Goal: Transaction & Acquisition: Download file/media

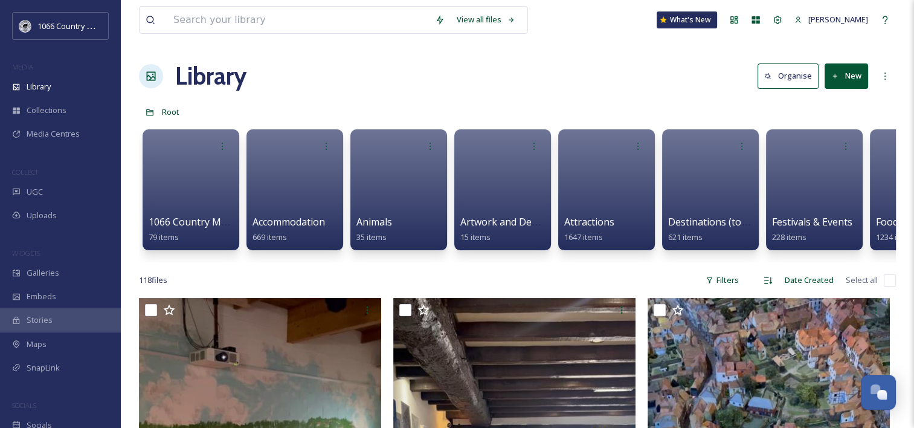
scroll to position [1765, 0]
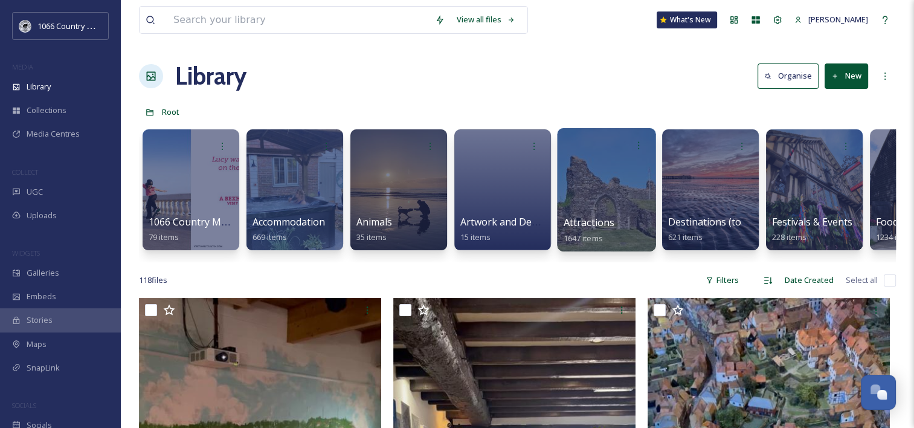
click at [584, 175] on div at bounding box center [606, 189] width 99 height 123
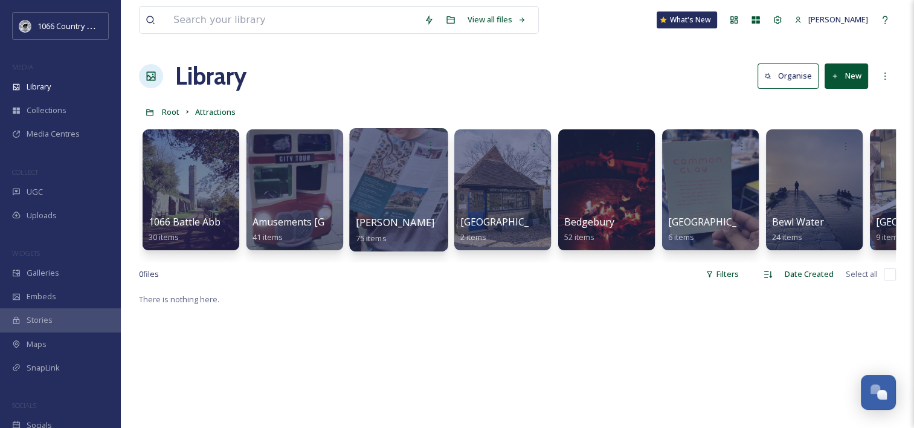
click at [419, 169] on div at bounding box center [398, 189] width 99 height 123
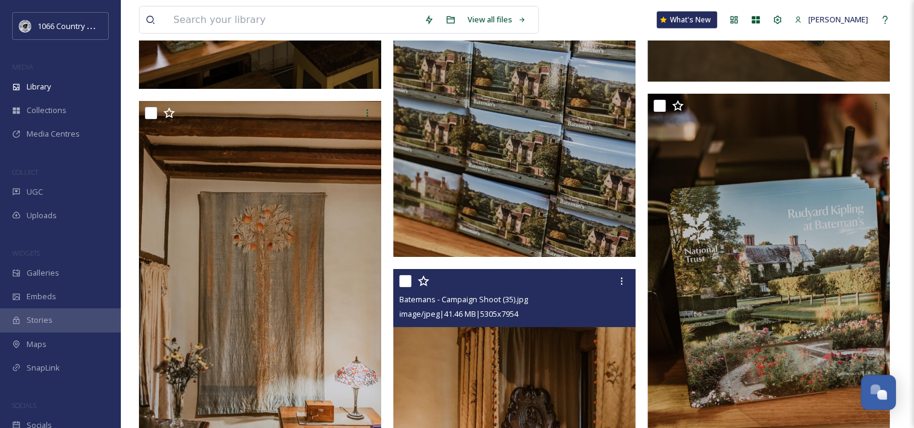
scroll to position [3626, 0]
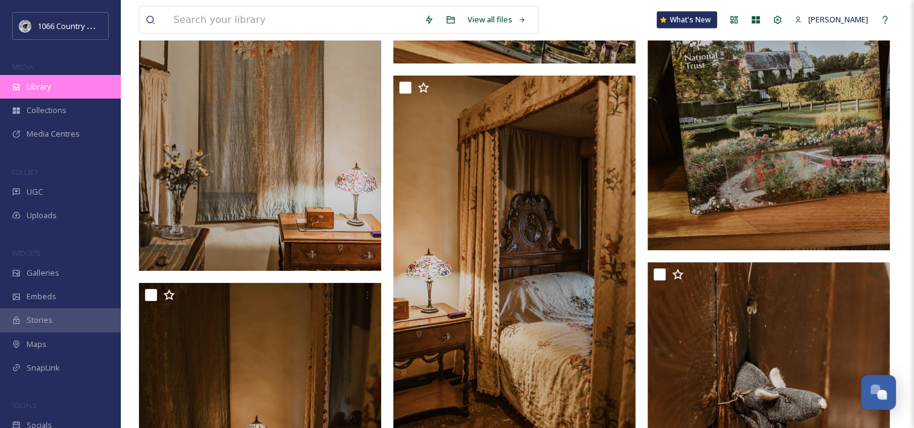
click at [58, 85] on div "Library" at bounding box center [60, 87] width 121 height 24
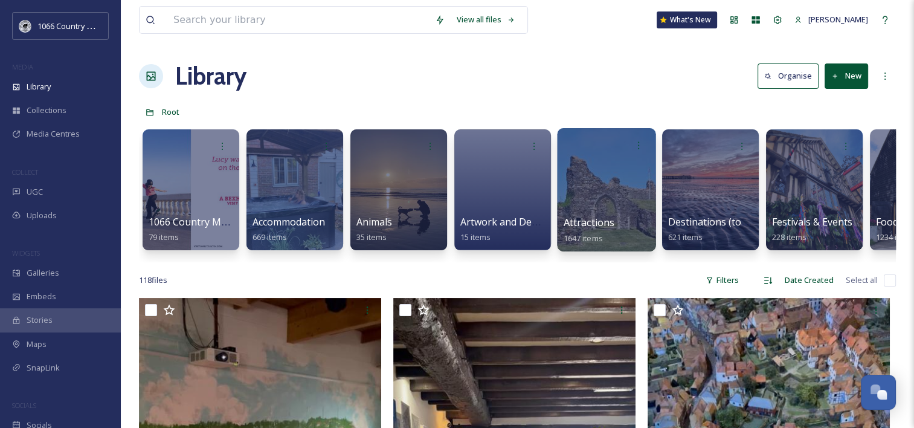
click at [587, 187] on div at bounding box center [606, 189] width 99 height 123
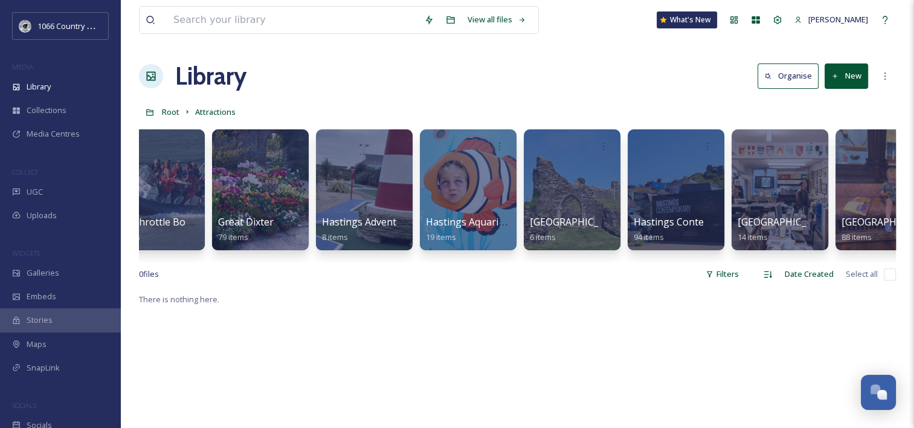
scroll to position [0, 2132]
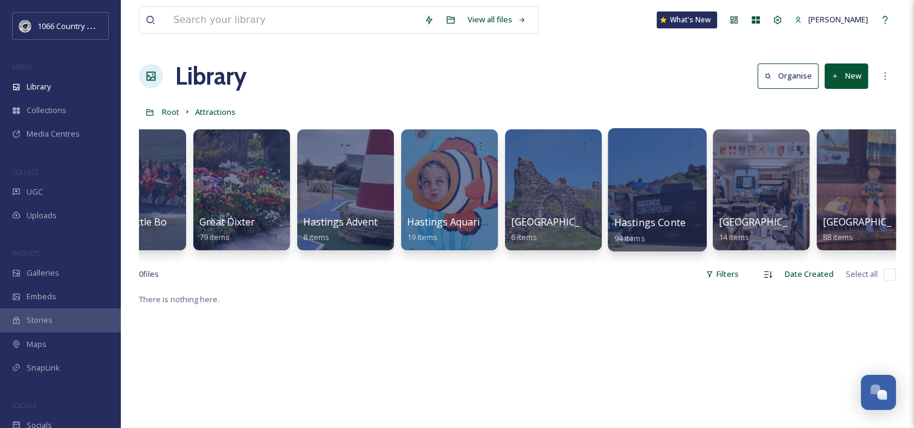
click at [665, 184] on div at bounding box center [657, 189] width 99 height 123
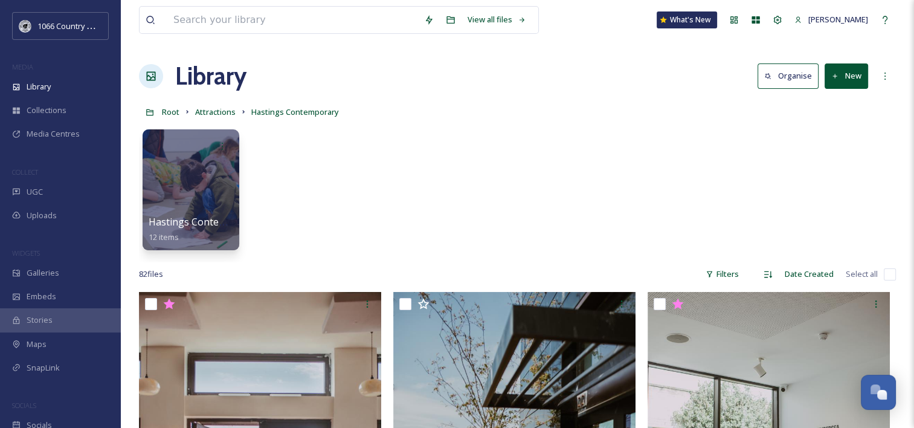
click at [429, 172] on div "Hastings Contemp Pics 12 items" at bounding box center [517, 192] width 757 height 139
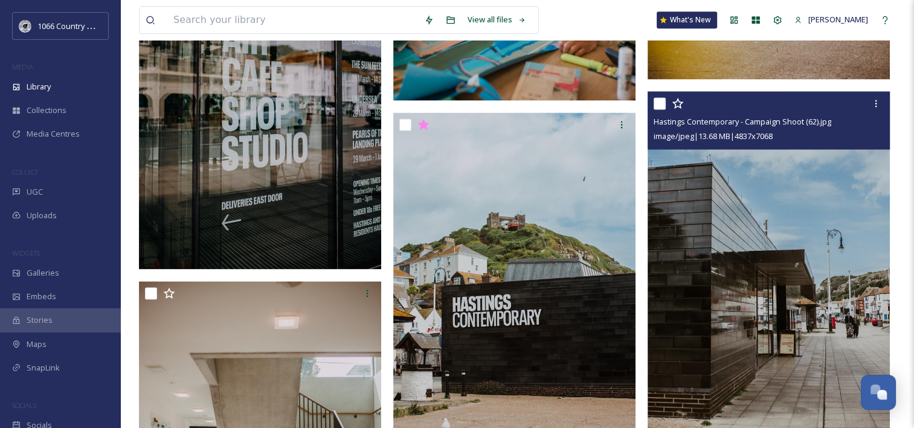
scroll to position [1692, 0]
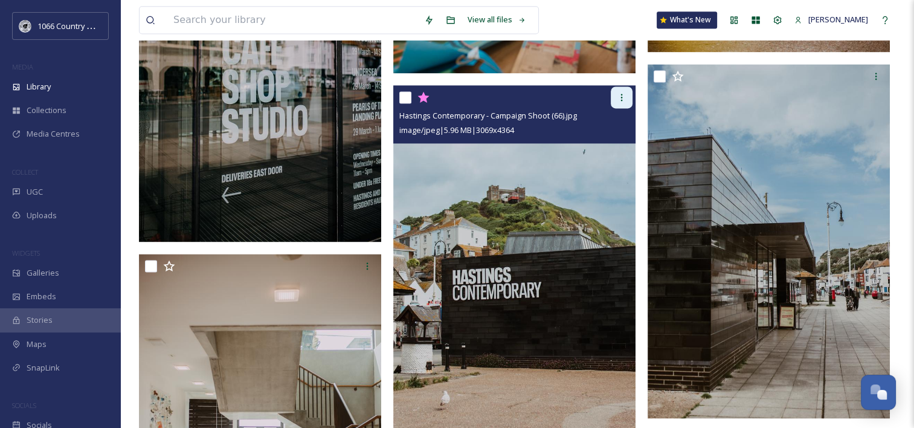
click at [626, 92] on icon at bounding box center [622, 97] width 10 height 10
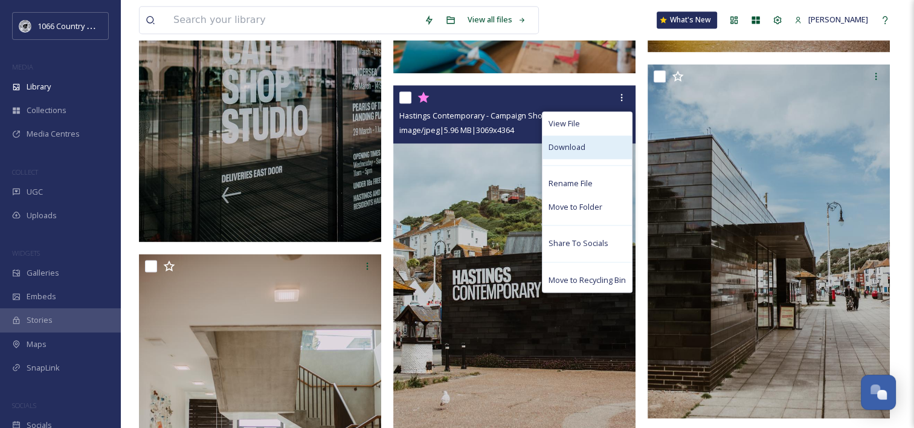
click at [599, 143] on div "Download" at bounding box center [587, 147] width 89 height 24
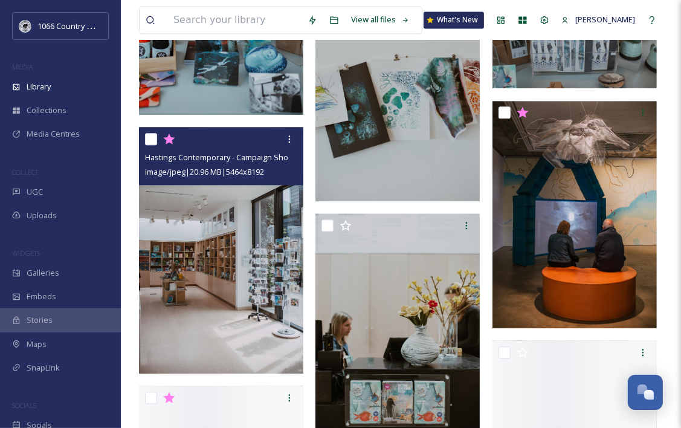
scroll to position [2086, 0]
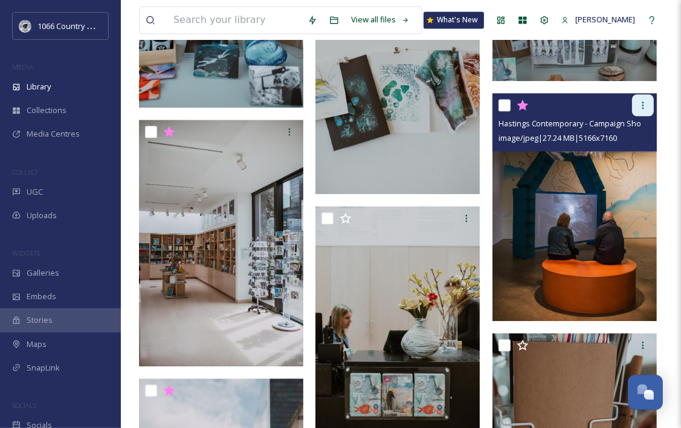
click at [646, 100] on icon at bounding box center [643, 105] width 10 height 10
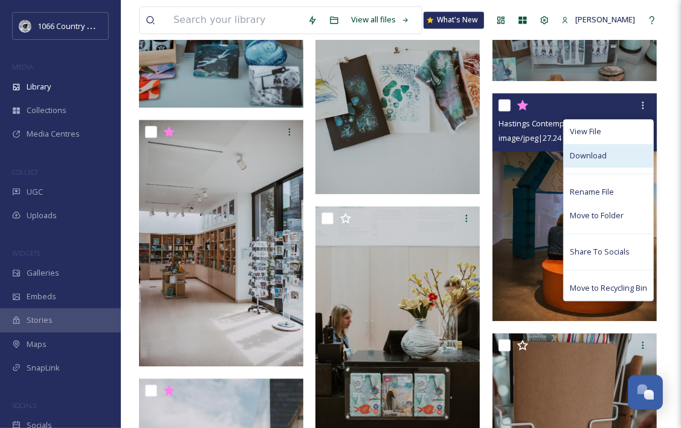
click at [617, 150] on div "Download" at bounding box center [608, 156] width 89 height 24
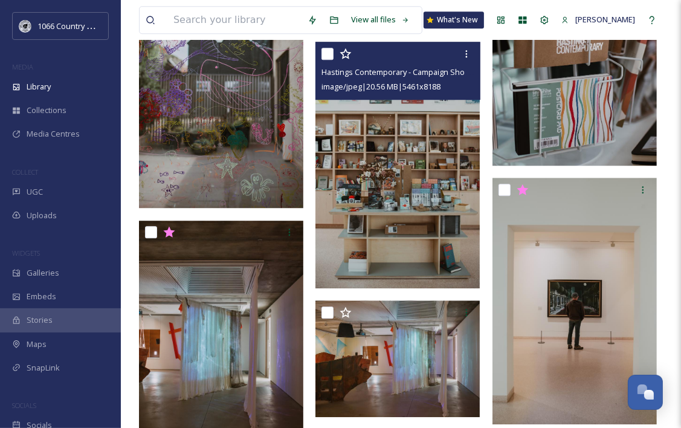
scroll to position [2449, 0]
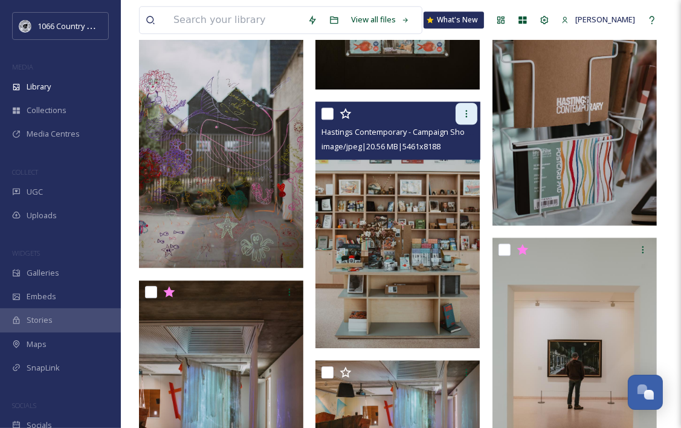
click at [467, 109] on icon at bounding box center [467, 114] width 10 height 10
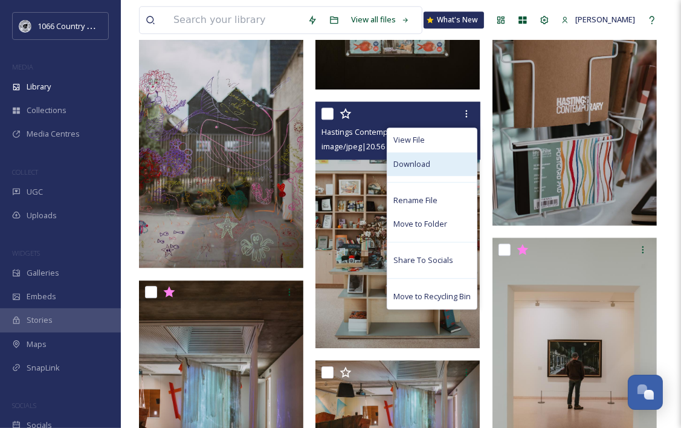
click at [438, 158] on div "Download" at bounding box center [431, 164] width 89 height 24
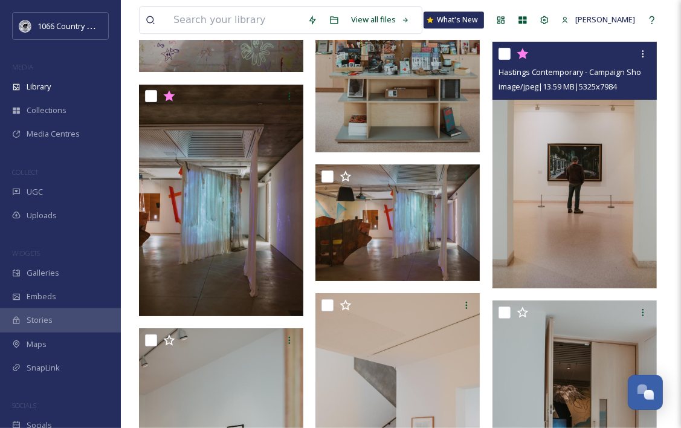
scroll to position [2630, 0]
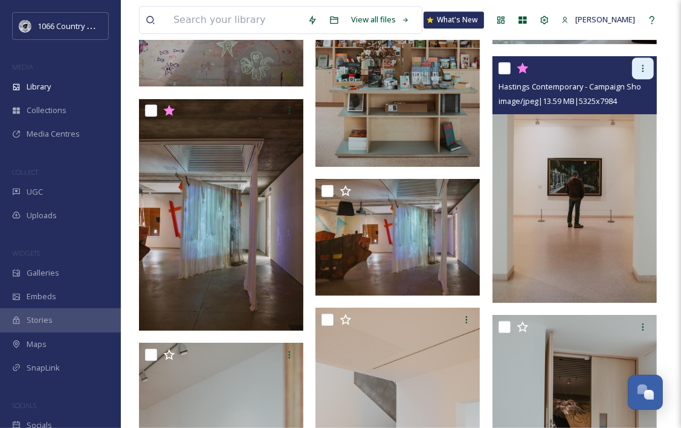
click at [641, 68] on icon at bounding box center [643, 68] width 10 height 10
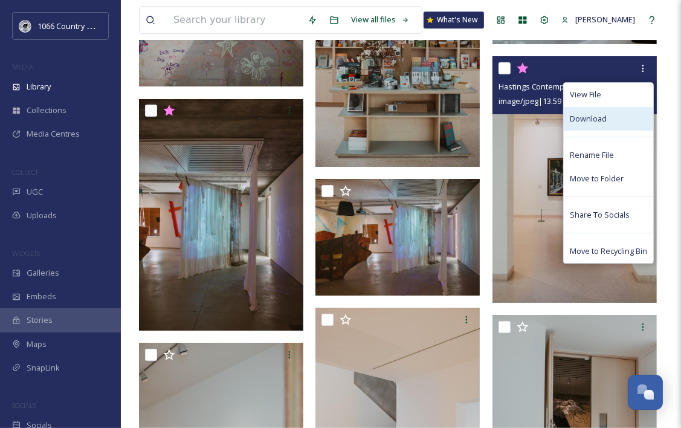
click at [612, 115] on div "Download" at bounding box center [608, 119] width 89 height 24
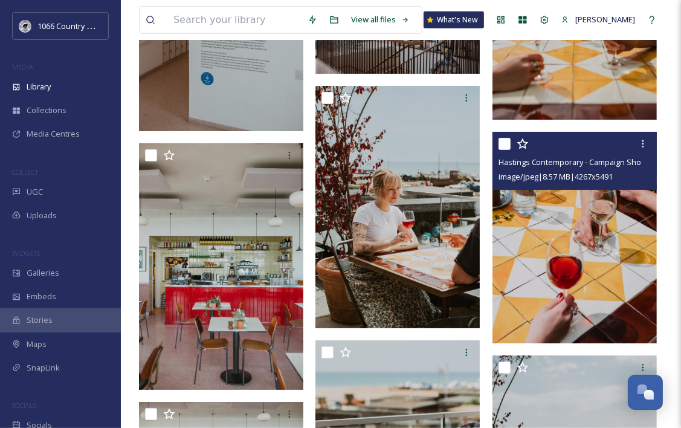
scroll to position [3778, 0]
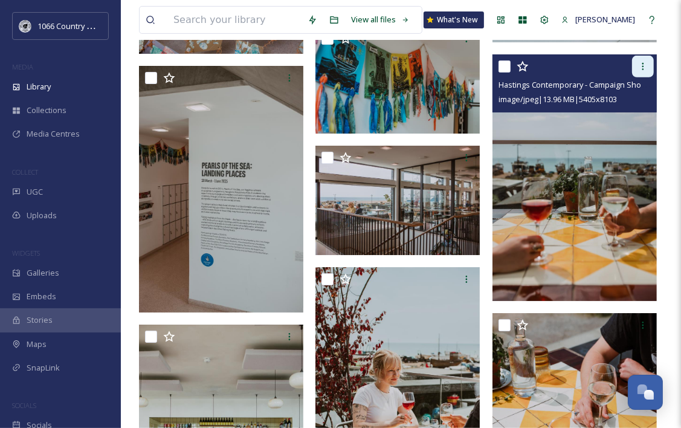
click at [643, 64] on icon at bounding box center [643, 67] width 10 height 10
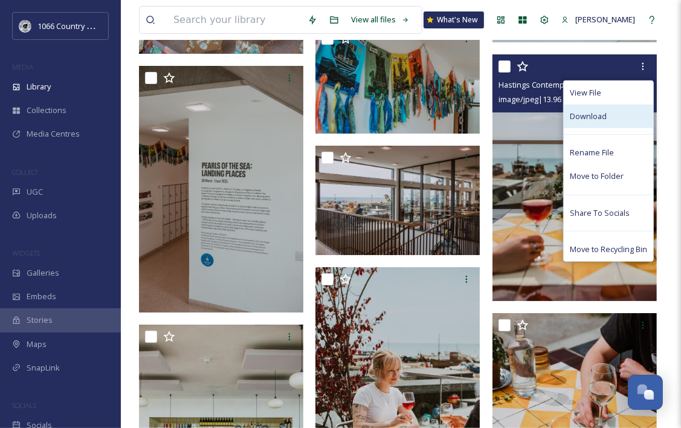
click at [590, 115] on span "Download" at bounding box center [588, 116] width 37 height 11
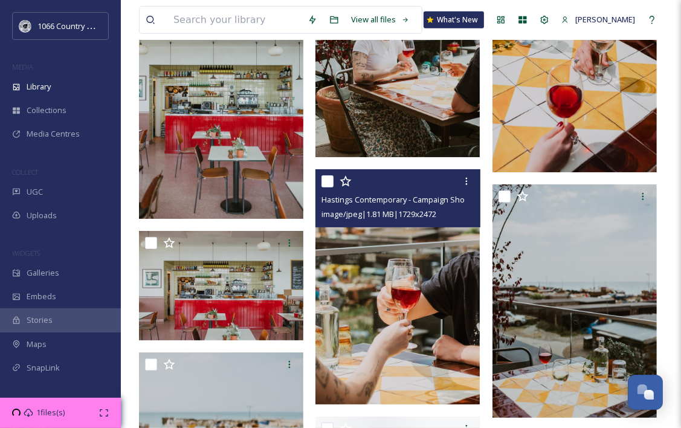
scroll to position [4201, 0]
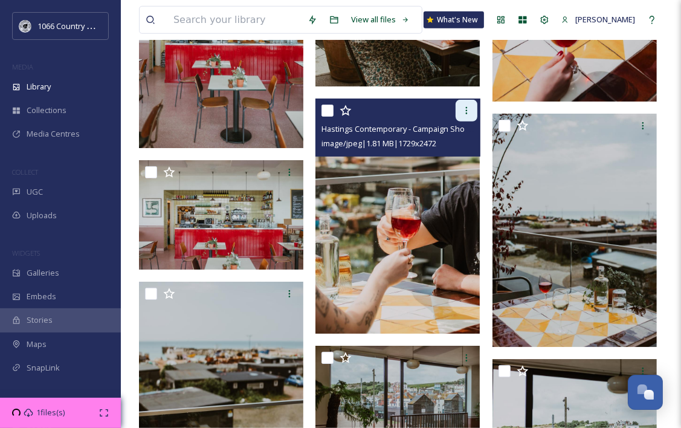
click at [462, 114] on icon at bounding box center [467, 111] width 10 height 10
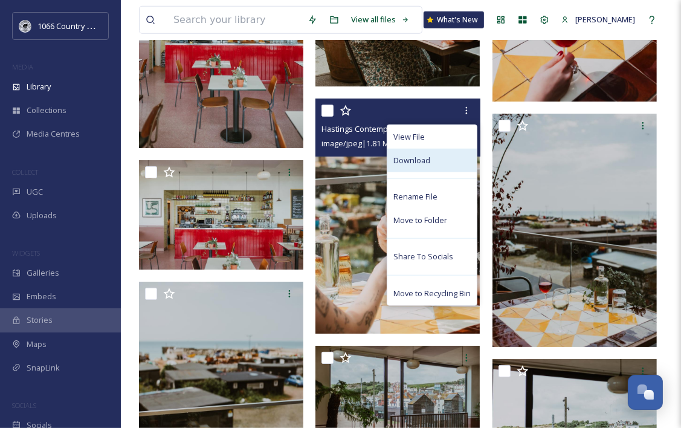
click at [415, 160] on span "Download" at bounding box center [411, 160] width 37 height 11
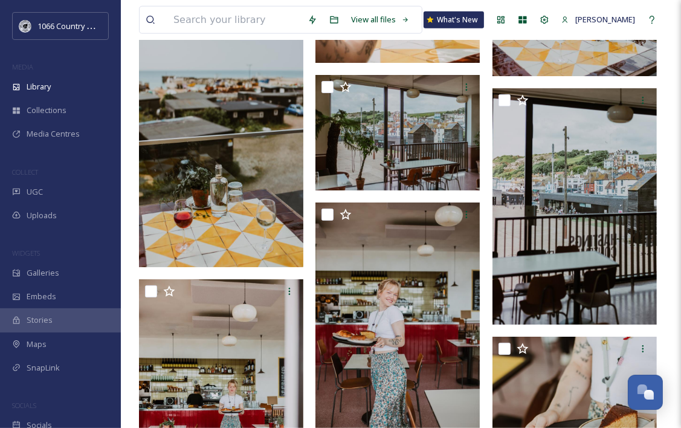
scroll to position [4443, 0]
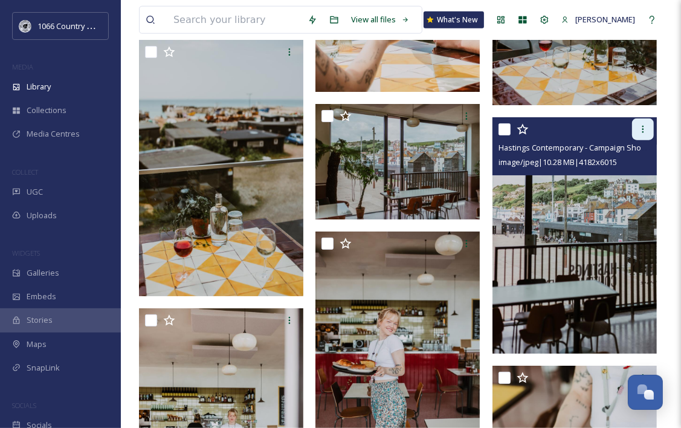
click at [641, 130] on icon at bounding box center [643, 129] width 10 height 10
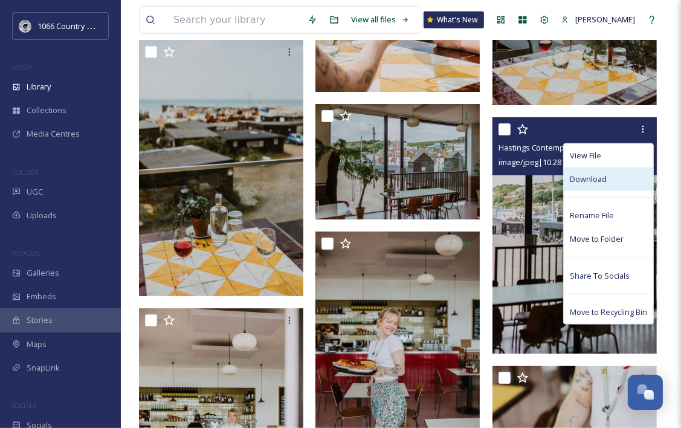
click at [600, 181] on span "Download" at bounding box center [588, 178] width 37 height 11
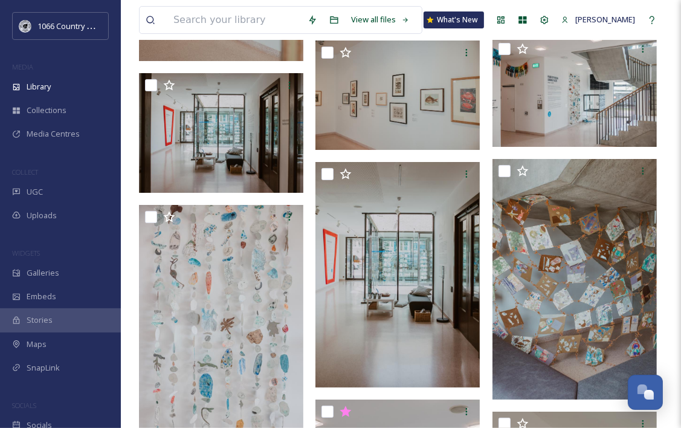
scroll to position [0, 0]
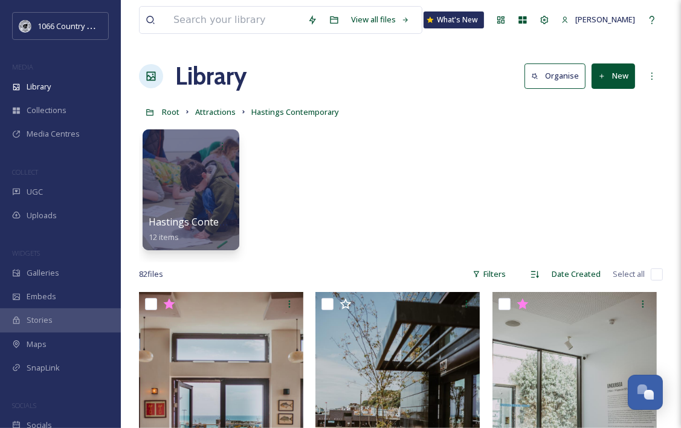
drag, startPoint x: 411, startPoint y: 278, endPoint x: 387, endPoint y: -27, distance: 306.1
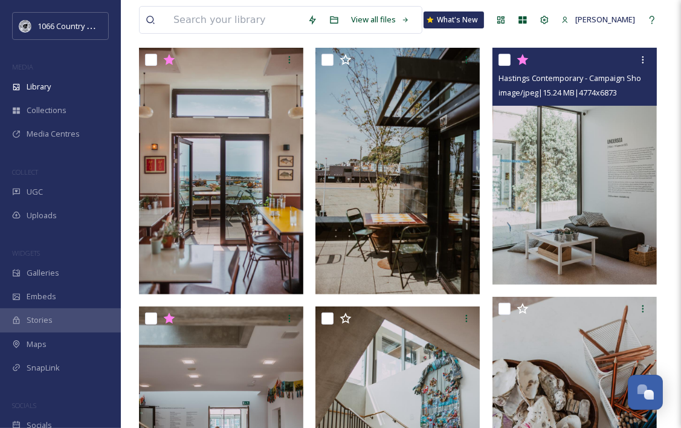
scroll to position [242, 0]
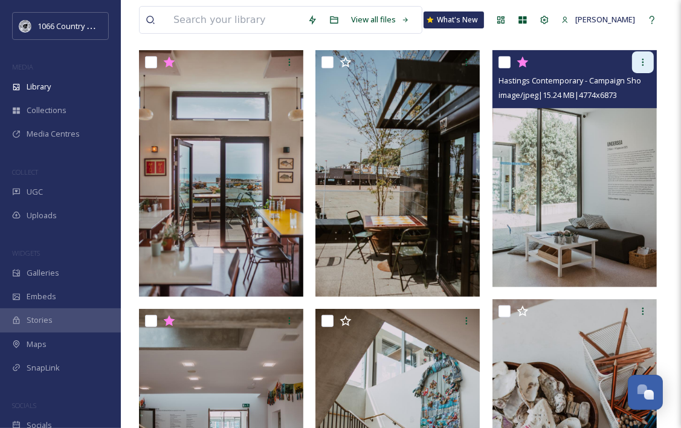
click at [639, 62] on icon at bounding box center [643, 62] width 10 height 10
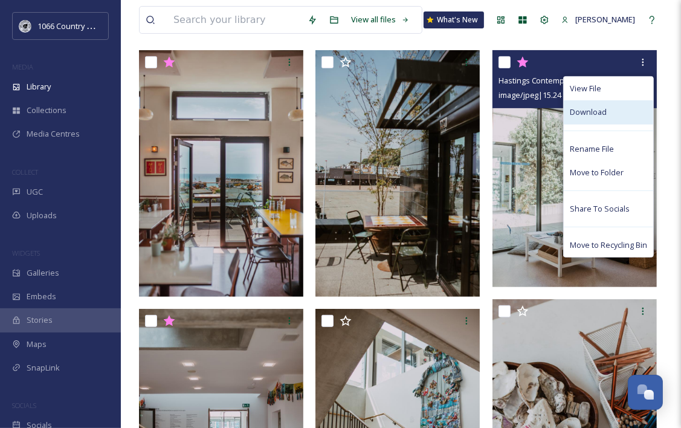
click at [596, 106] on span "Download" at bounding box center [588, 111] width 37 height 11
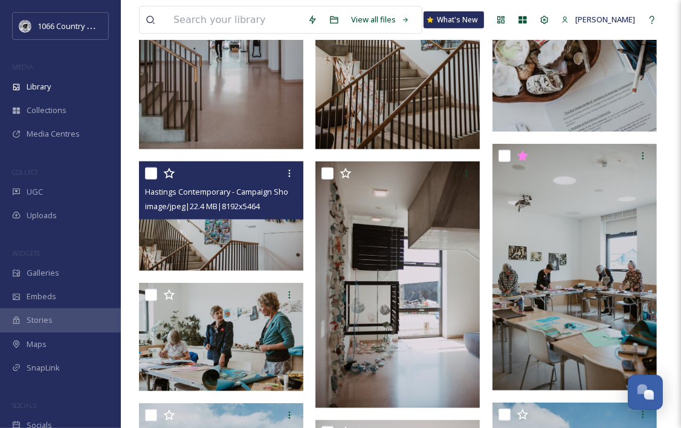
scroll to position [665, 0]
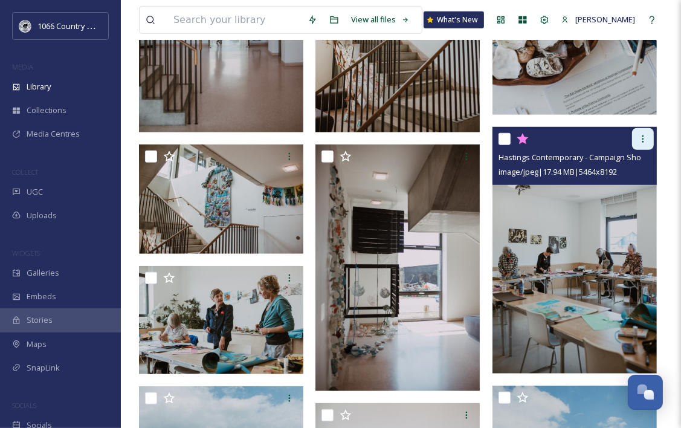
click at [644, 137] on icon at bounding box center [643, 139] width 10 height 10
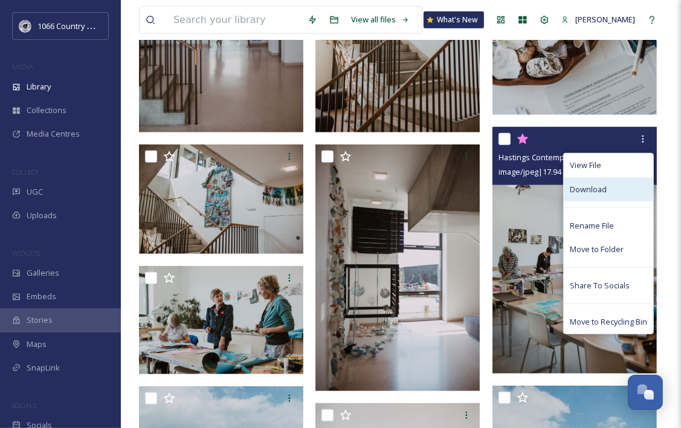
click at [611, 186] on div "Download" at bounding box center [608, 190] width 89 height 24
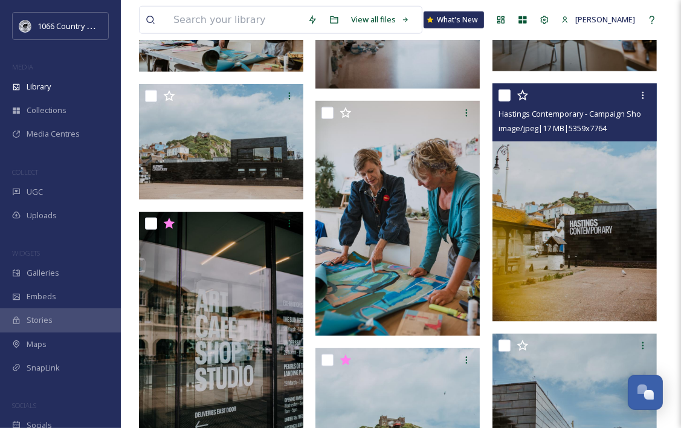
scroll to position [967, 0]
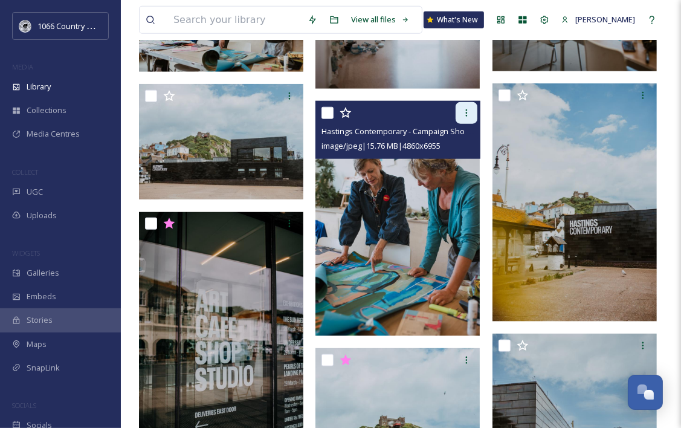
click at [458, 105] on div at bounding box center [467, 113] width 22 height 22
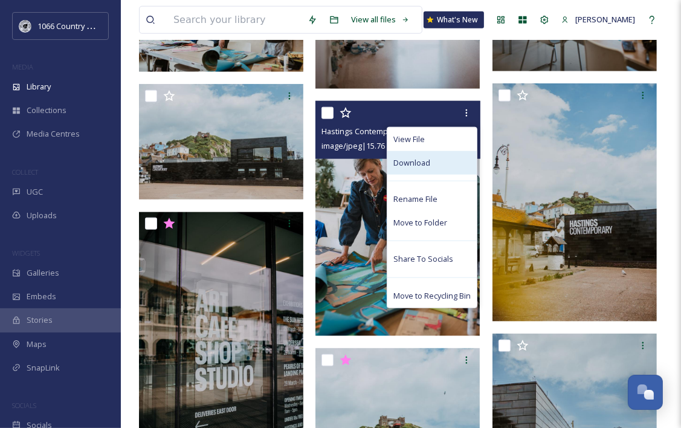
click at [421, 164] on span "Download" at bounding box center [411, 162] width 37 height 11
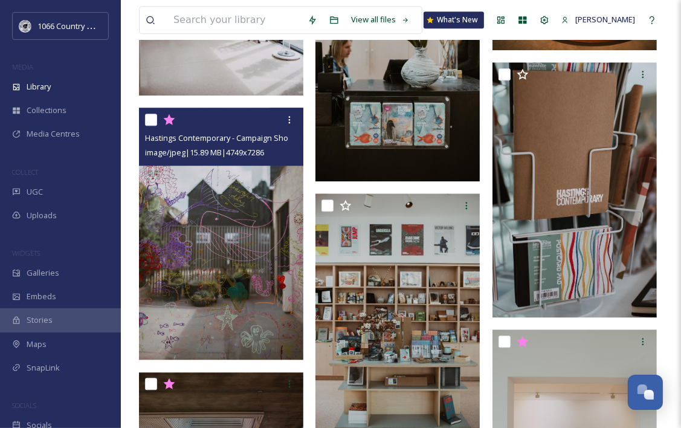
scroll to position [2417, 0]
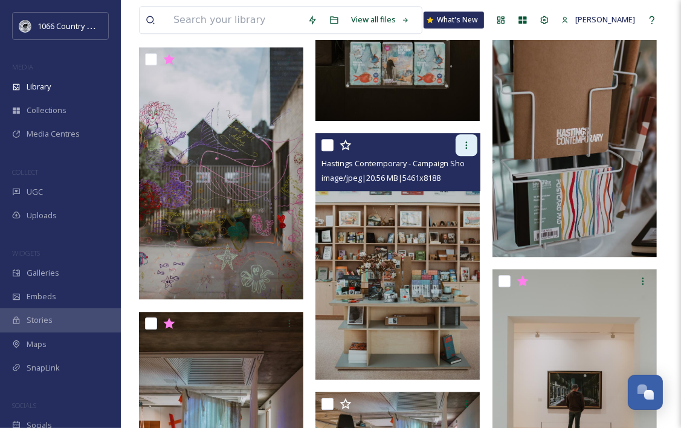
click at [462, 145] on icon at bounding box center [467, 145] width 10 height 10
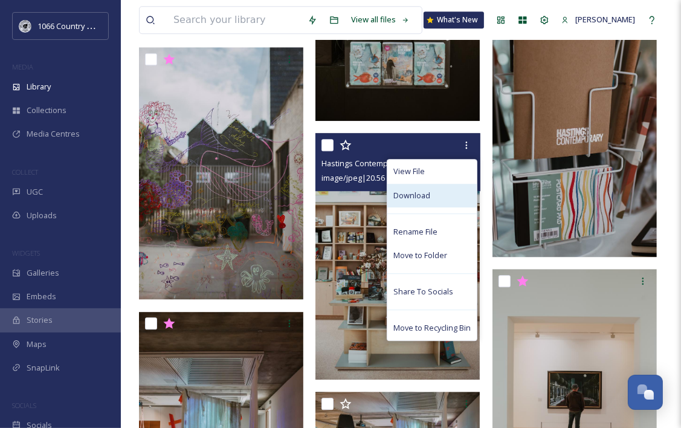
click at [437, 189] on div "Download" at bounding box center [431, 196] width 89 height 24
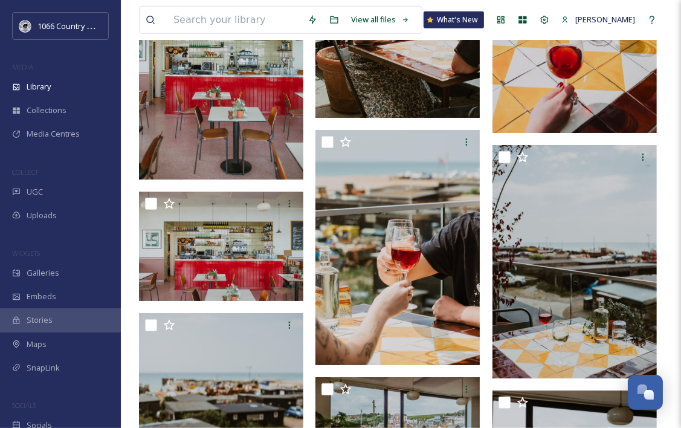
scroll to position [4049, 0]
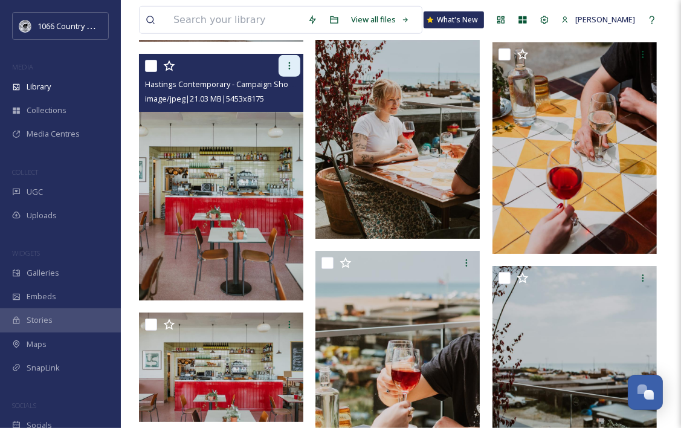
click at [297, 65] on div at bounding box center [290, 66] width 22 height 22
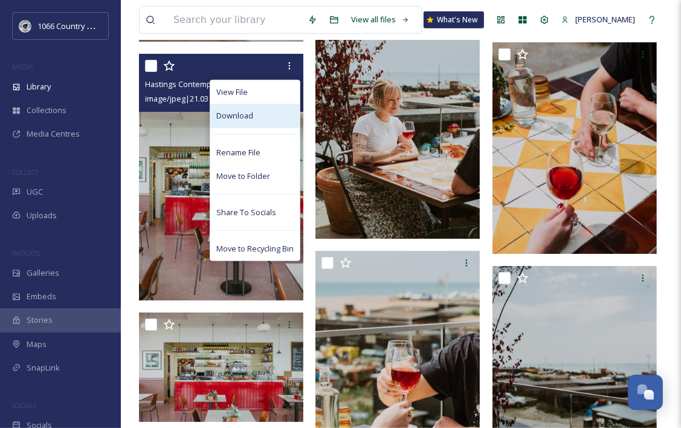
click at [256, 112] on div "Download" at bounding box center [254, 116] width 89 height 24
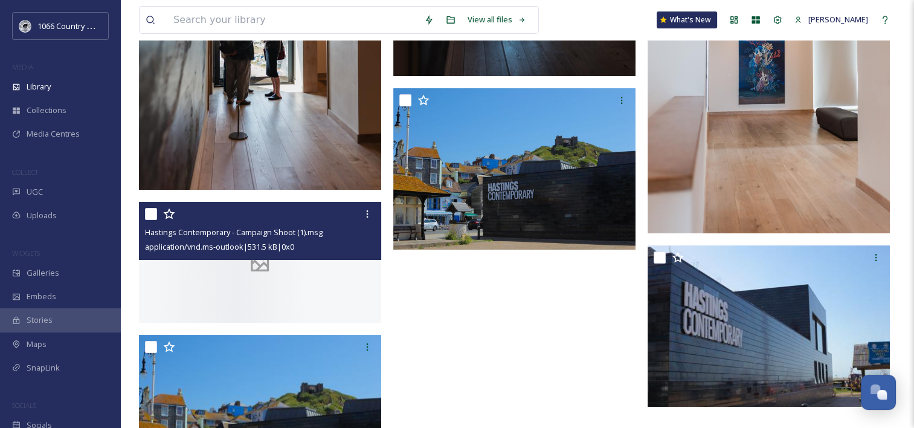
scroll to position [8689, 0]
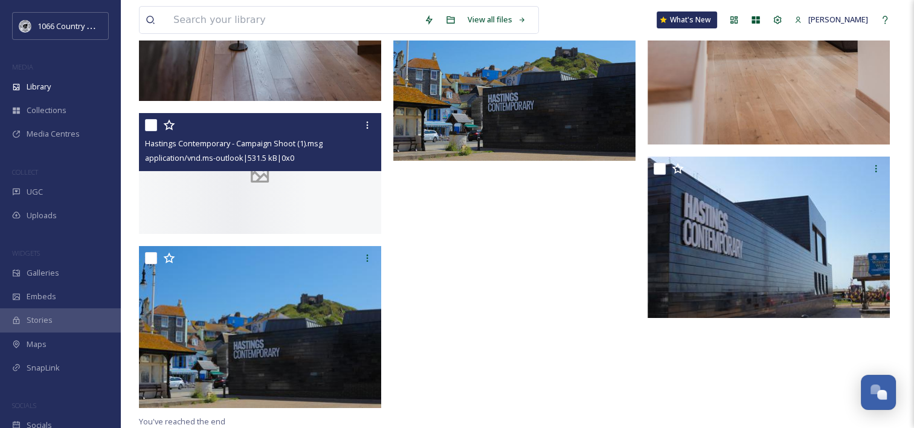
click at [300, 187] on div at bounding box center [260, 173] width 242 height 121
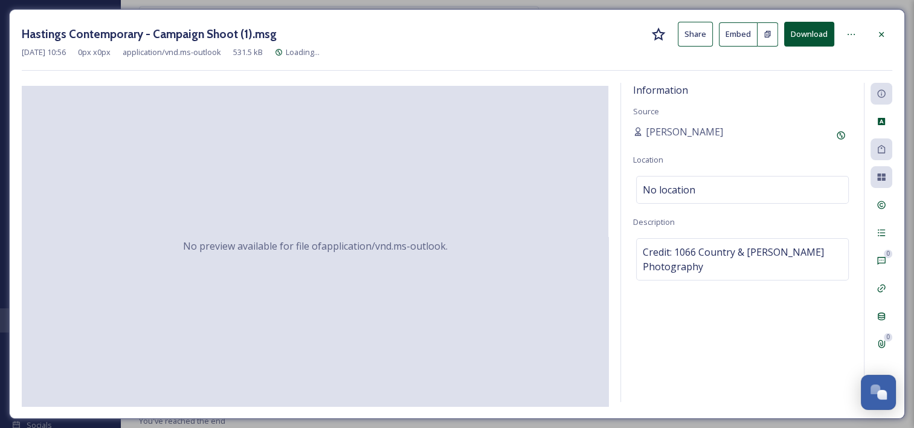
scroll to position [8599, 0]
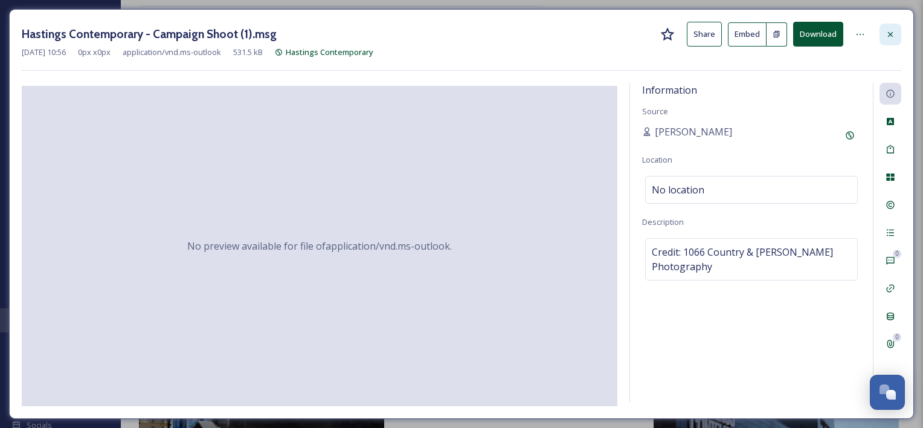
click at [886, 34] on icon at bounding box center [891, 35] width 10 height 10
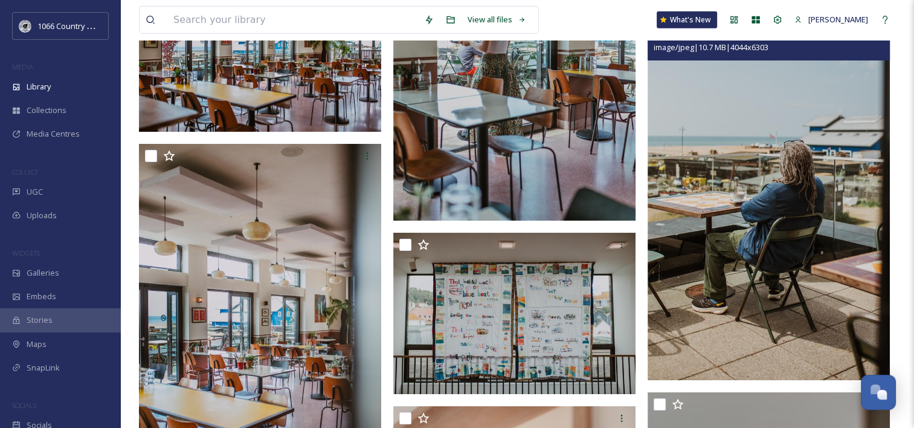
scroll to position [7511, 0]
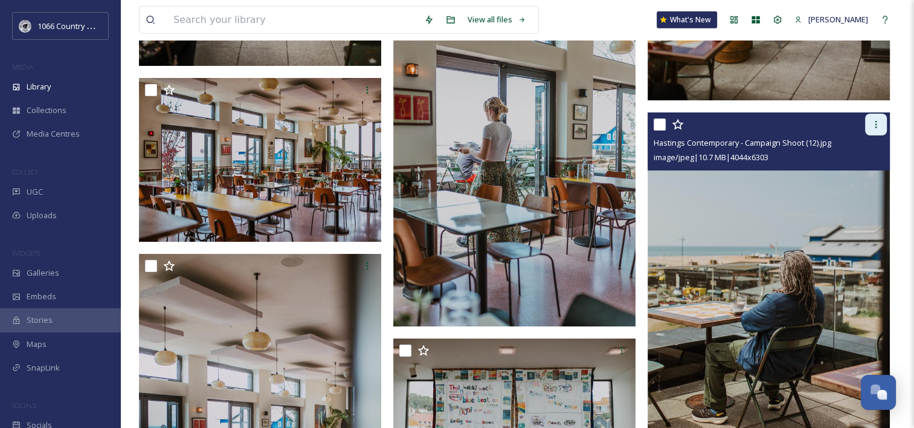
click at [877, 124] on icon at bounding box center [876, 125] width 10 height 10
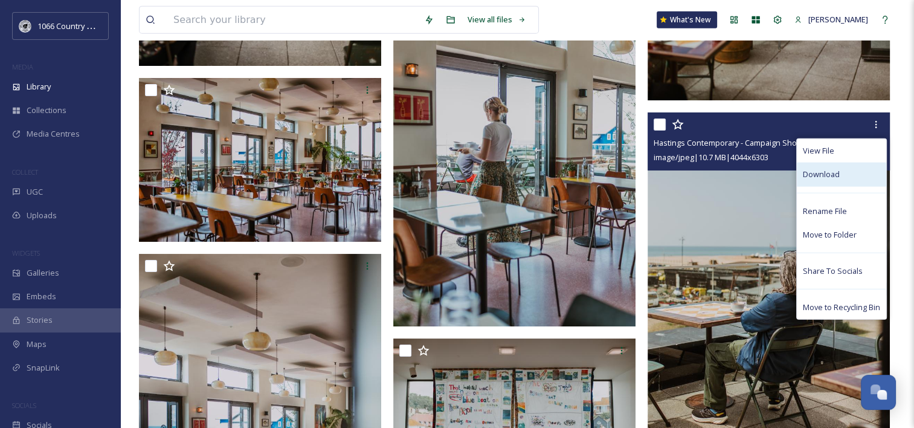
click at [834, 171] on span "Download" at bounding box center [821, 174] width 37 height 11
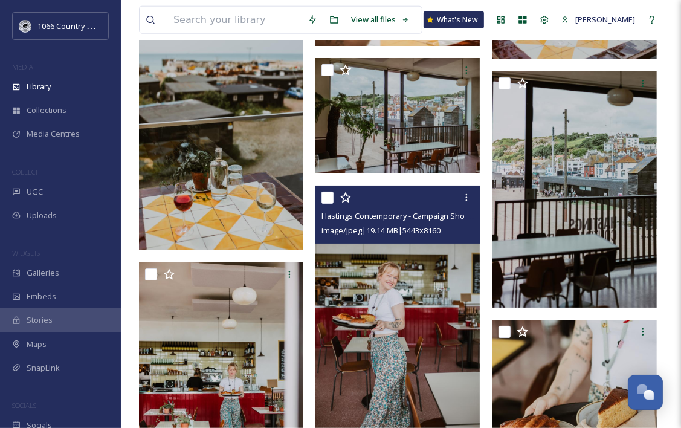
scroll to position [4587, 0]
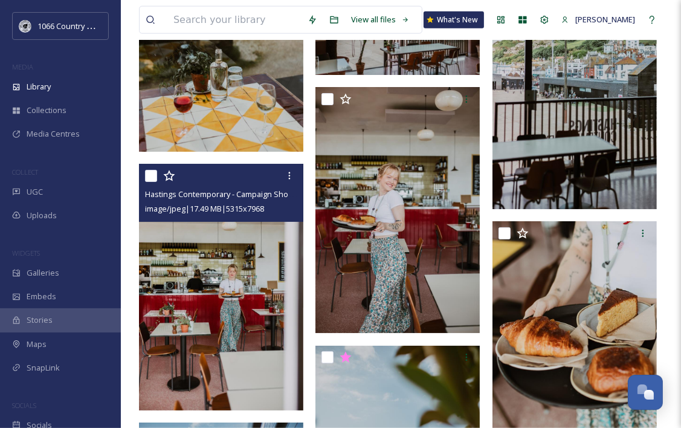
click at [216, 289] on img at bounding box center [221, 287] width 164 height 247
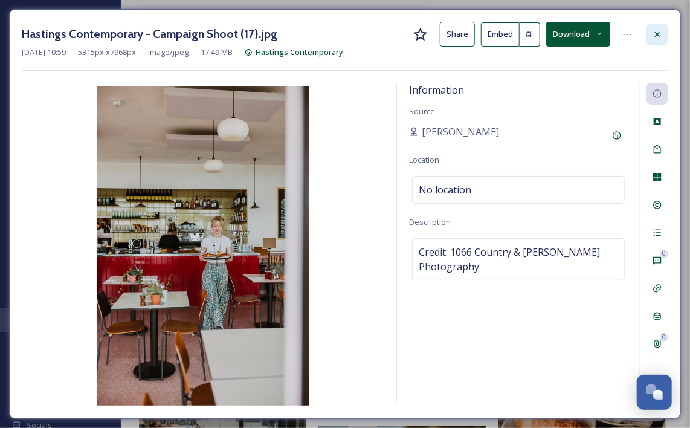
click at [662, 31] on icon at bounding box center [658, 35] width 10 height 10
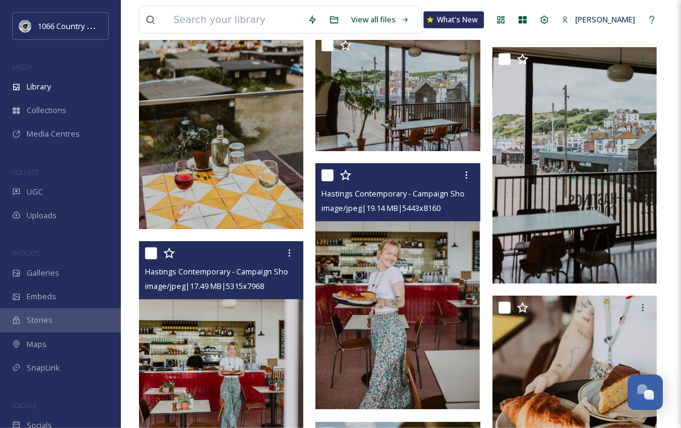
click at [372, 309] on img at bounding box center [397, 286] width 164 height 247
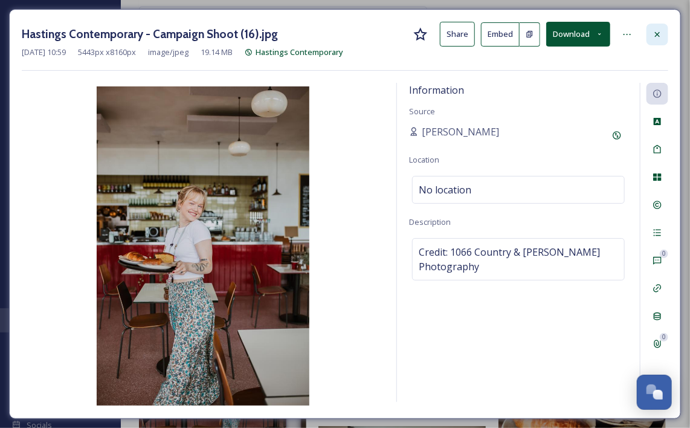
click at [657, 32] on icon at bounding box center [658, 35] width 10 height 10
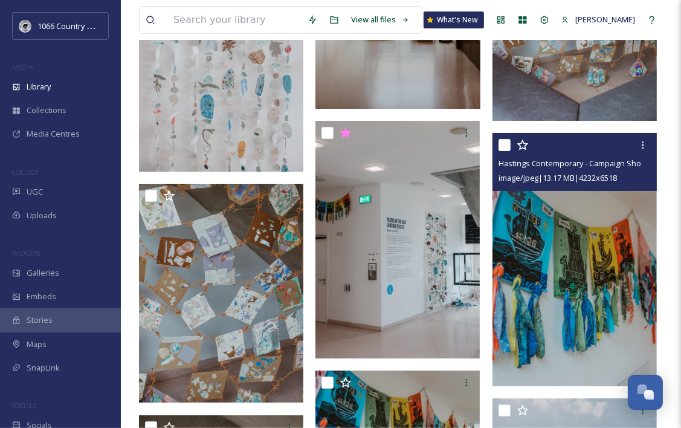
scroll to position [3379, 0]
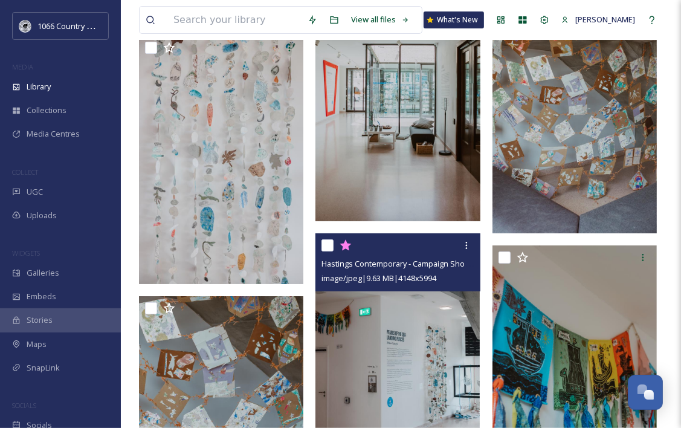
click at [387, 343] on img at bounding box center [397, 352] width 164 height 238
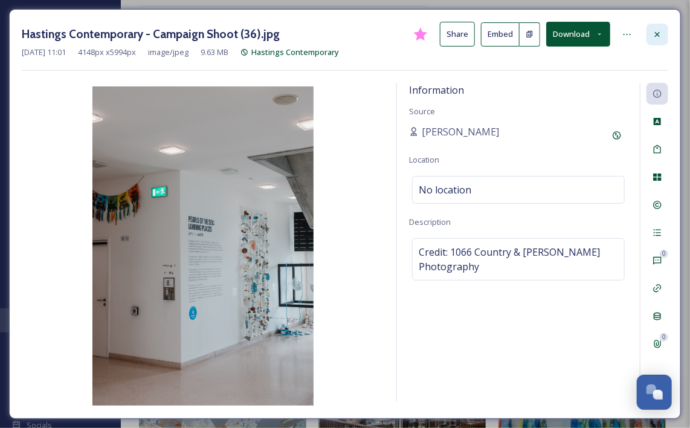
click at [664, 36] on div at bounding box center [658, 35] width 22 height 22
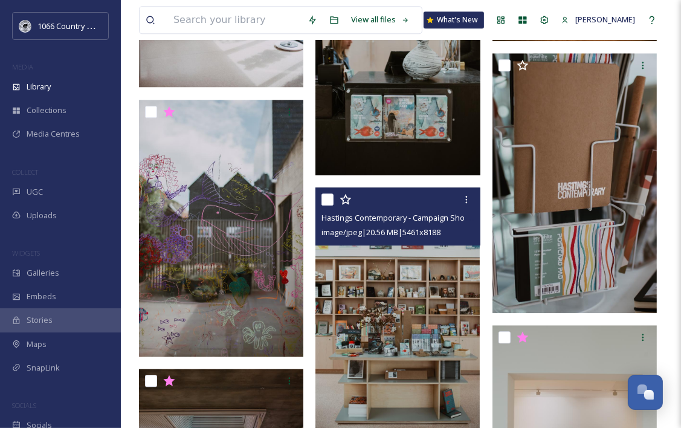
scroll to position [2351, 0]
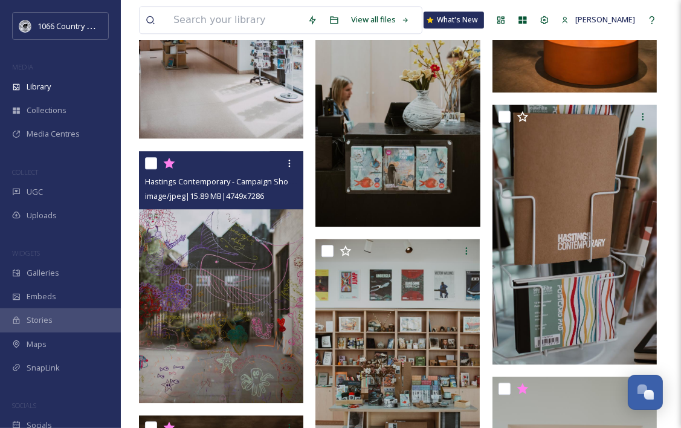
click at [247, 289] on img at bounding box center [221, 276] width 164 height 253
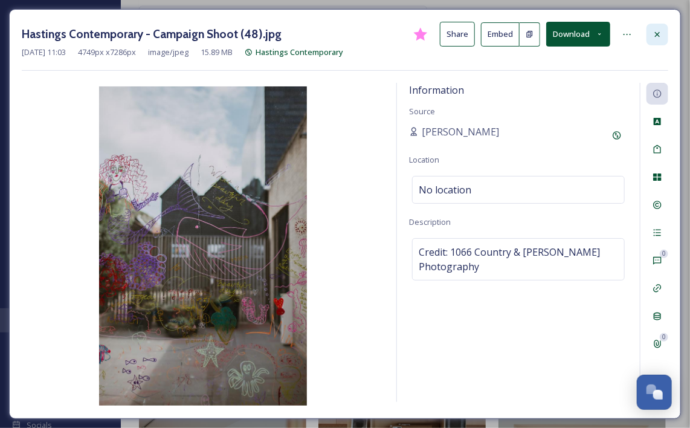
click at [654, 26] on div at bounding box center [658, 35] width 22 height 22
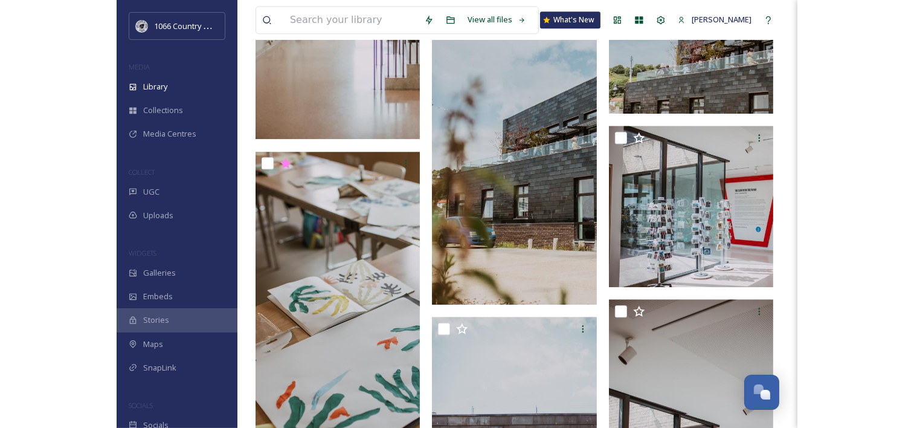
scroll to position [2884, 0]
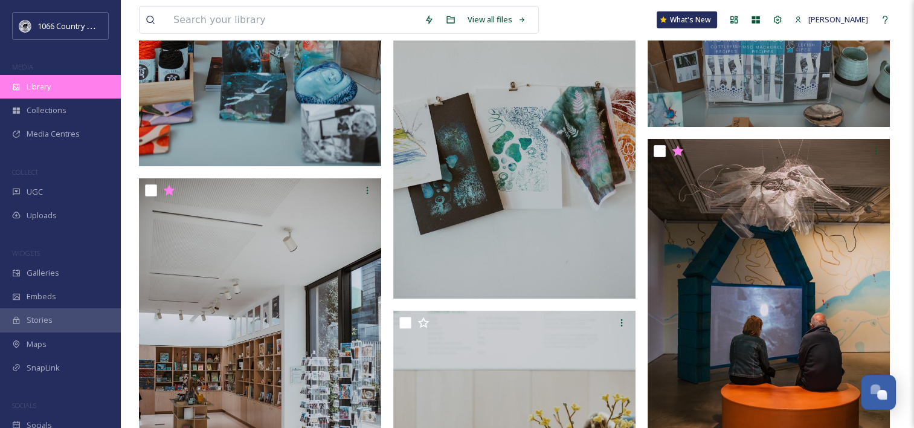
click at [63, 85] on div "Library" at bounding box center [60, 87] width 121 height 24
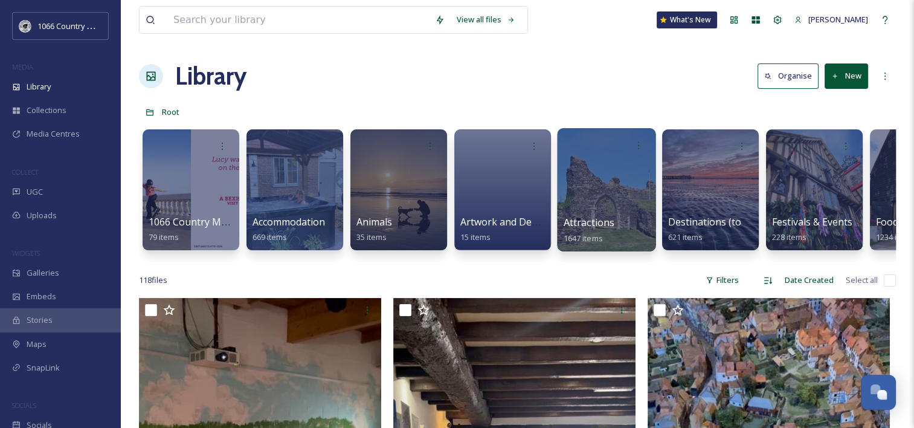
click at [573, 193] on div at bounding box center [606, 189] width 99 height 123
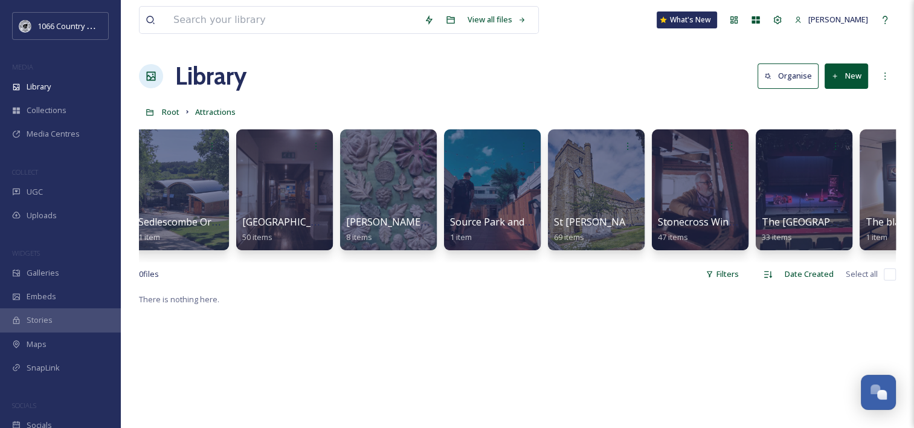
scroll to position [0, 4484]
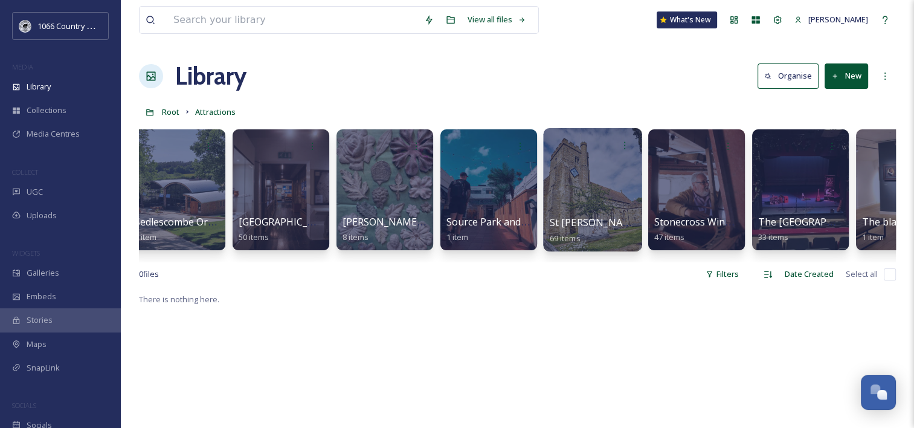
click at [612, 180] on div at bounding box center [592, 189] width 99 height 123
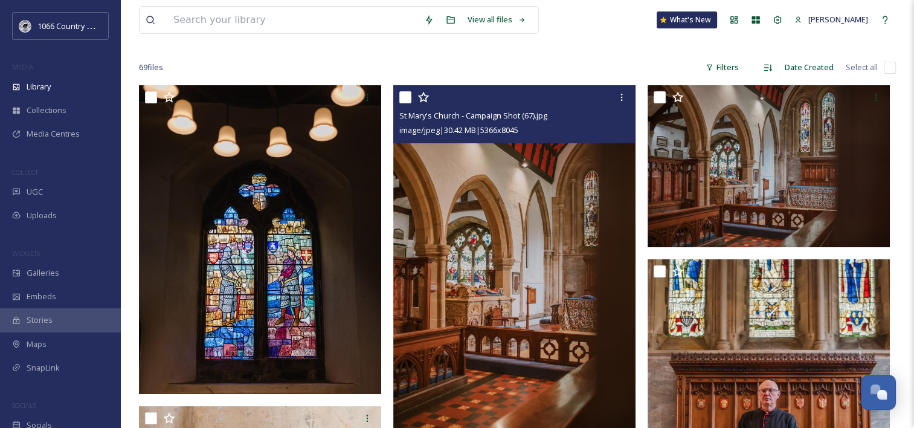
scroll to position [60, 0]
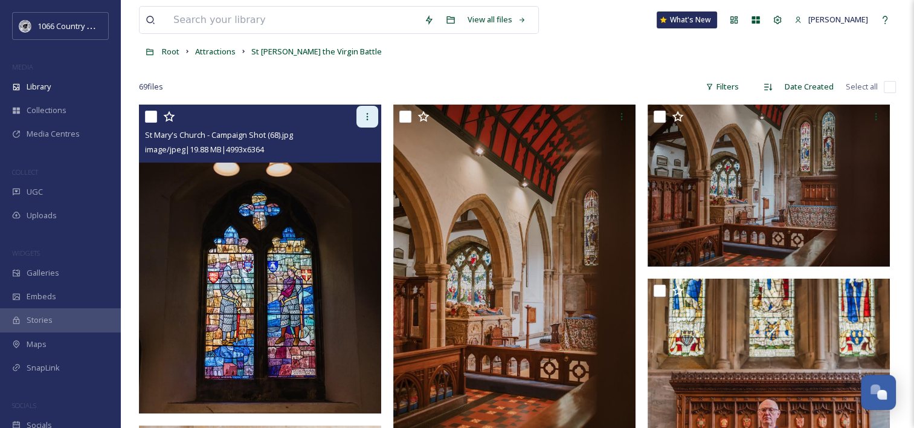
click at [377, 116] on div at bounding box center [368, 117] width 22 height 22
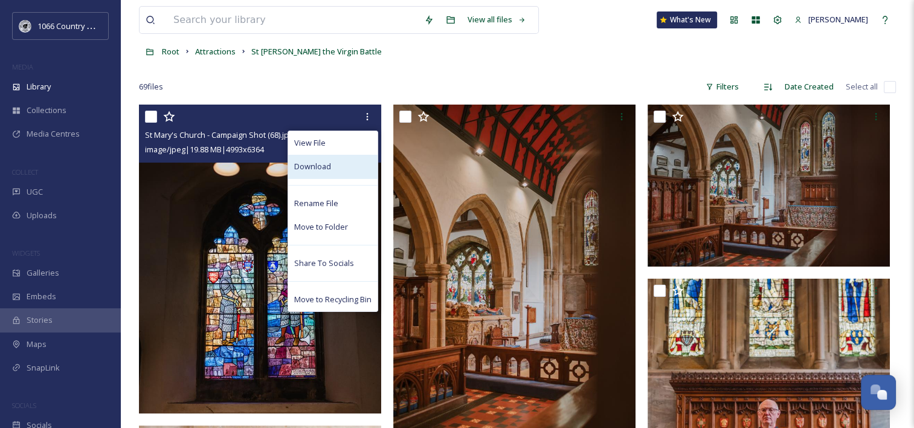
click at [307, 161] on span "Download" at bounding box center [312, 166] width 37 height 11
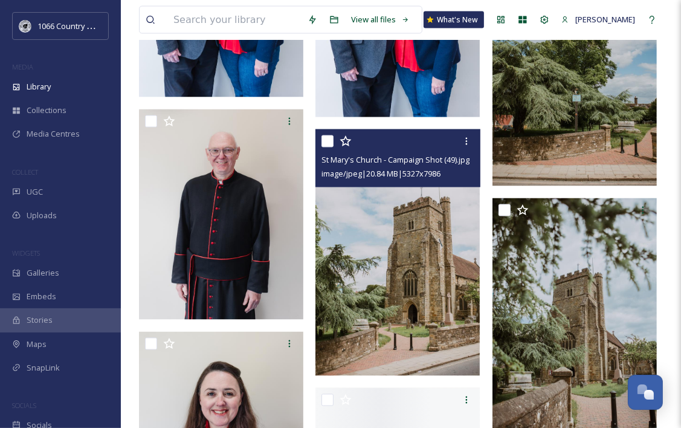
scroll to position [1551, 0]
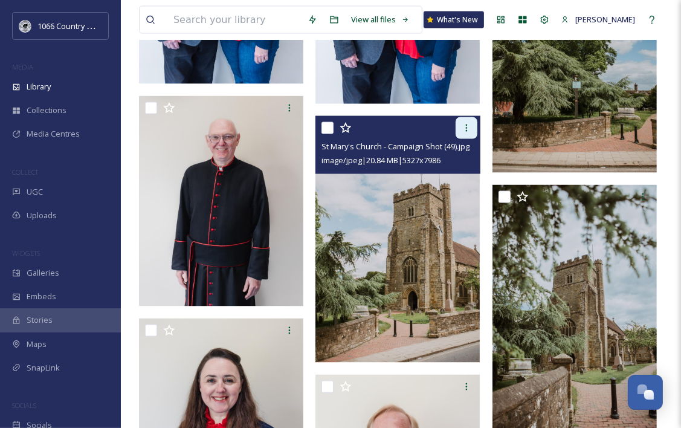
click at [471, 122] on div at bounding box center [467, 128] width 22 height 22
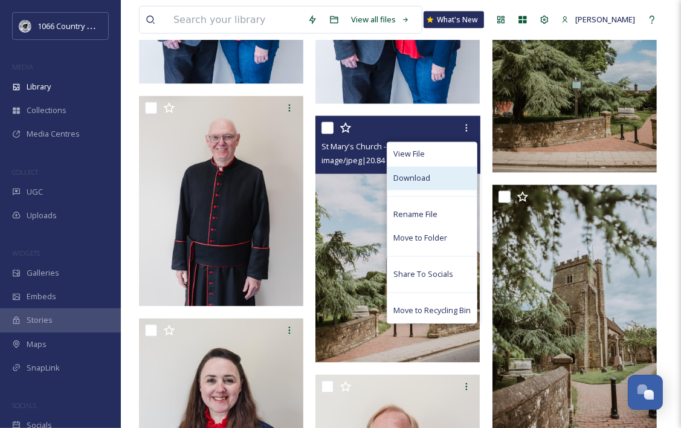
click at [425, 173] on span "Download" at bounding box center [411, 178] width 37 height 11
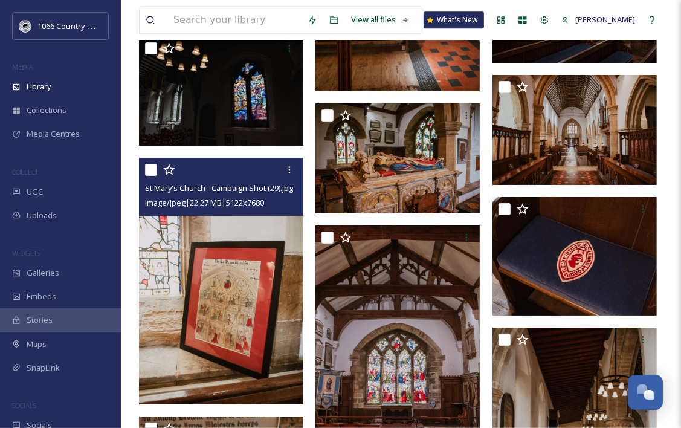
scroll to position [2578, 0]
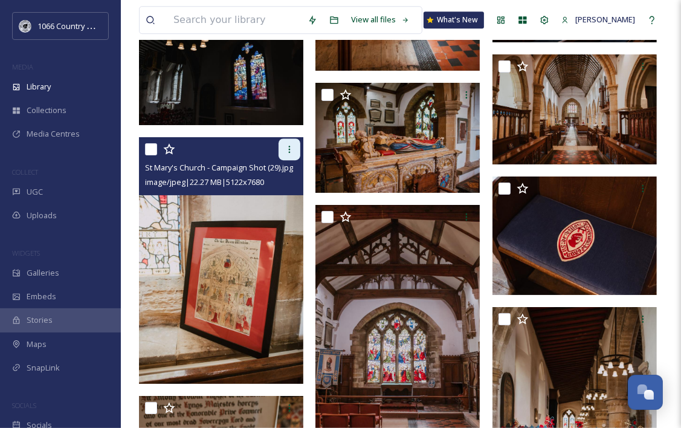
click at [289, 153] on icon at bounding box center [290, 149] width 10 height 10
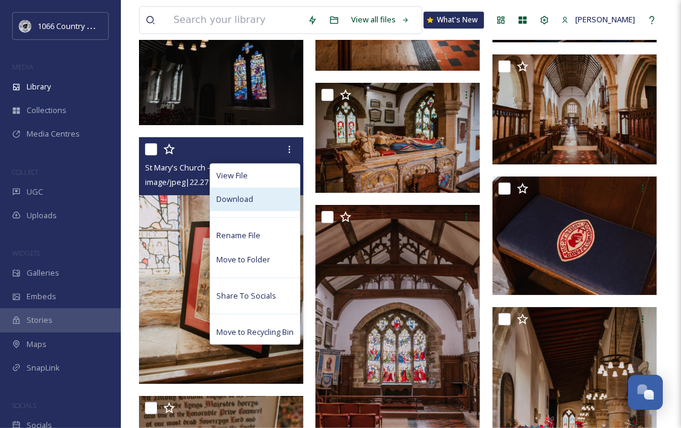
click at [262, 195] on div "Download" at bounding box center [254, 199] width 89 height 24
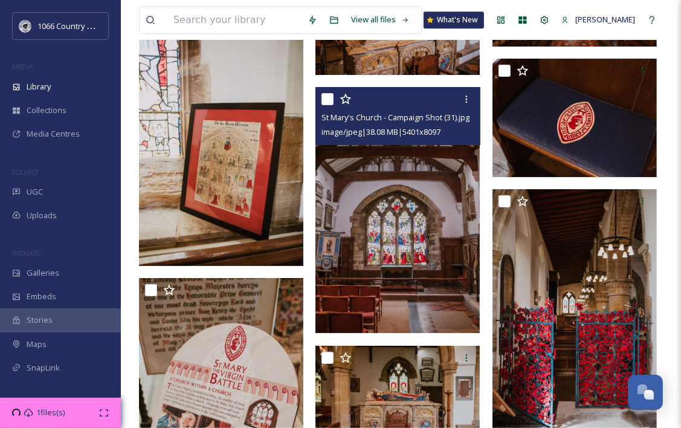
scroll to position [2699, 0]
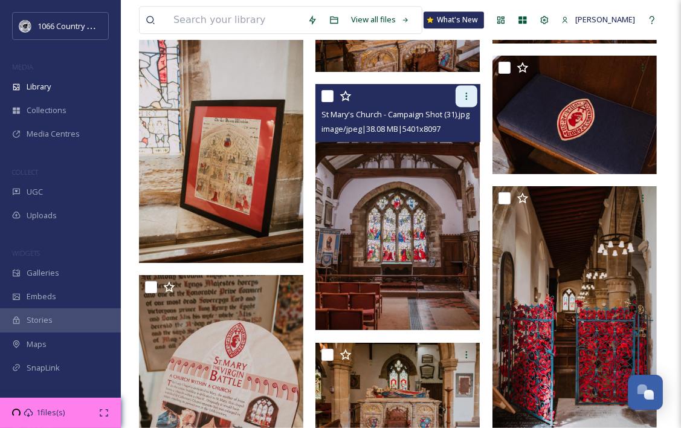
click at [467, 96] on icon at bounding box center [466, 95] width 2 height 7
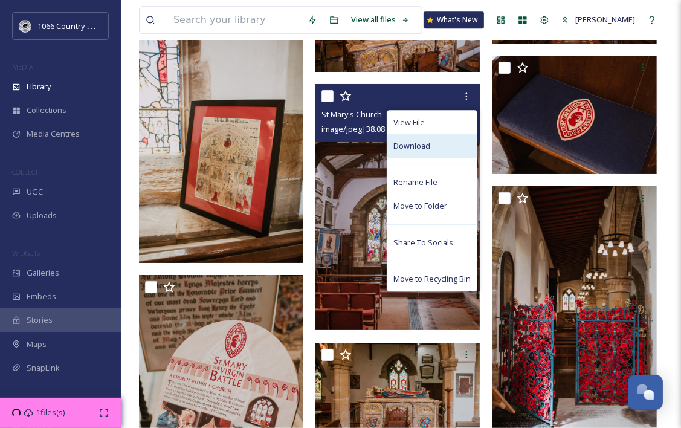
click at [428, 147] on span "Download" at bounding box center [411, 145] width 37 height 11
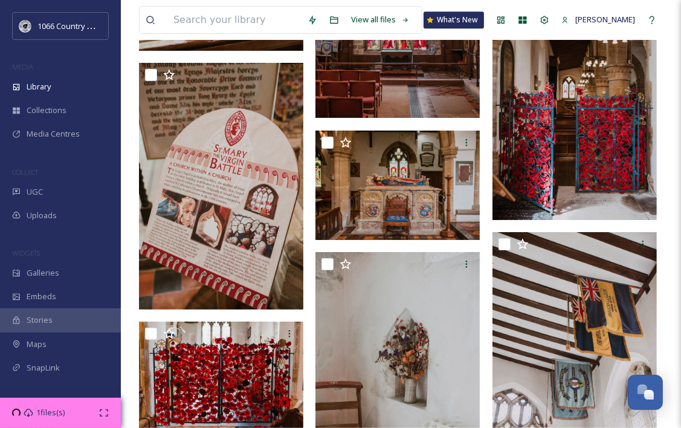
scroll to position [2941, 0]
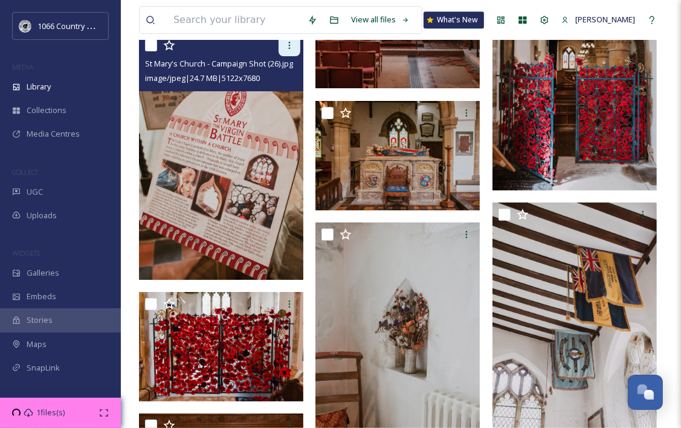
click at [291, 48] on icon at bounding box center [290, 45] width 10 height 10
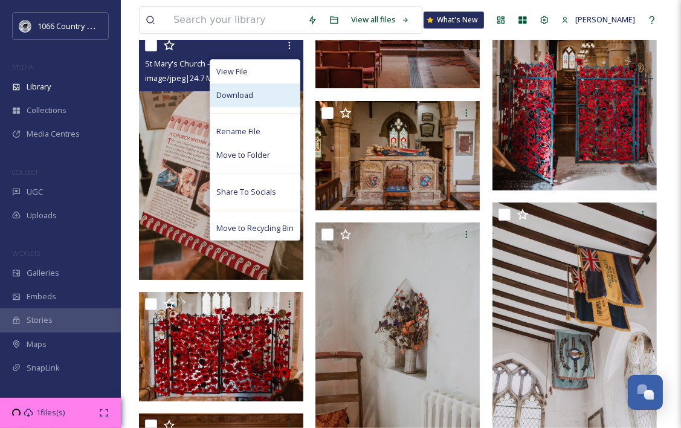
click at [275, 94] on div "Download" at bounding box center [254, 95] width 89 height 24
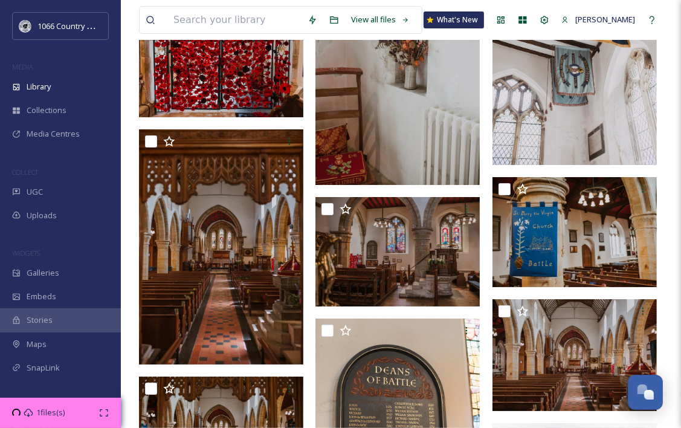
scroll to position [3243, 0]
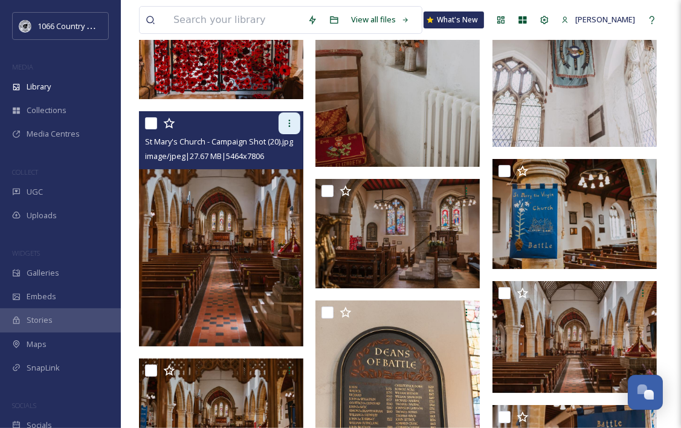
click at [296, 124] on div at bounding box center [290, 123] width 22 height 22
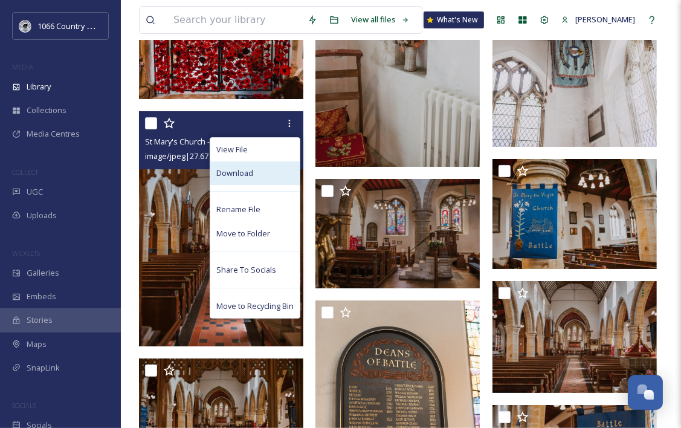
click at [259, 174] on div "Download" at bounding box center [254, 173] width 89 height 24
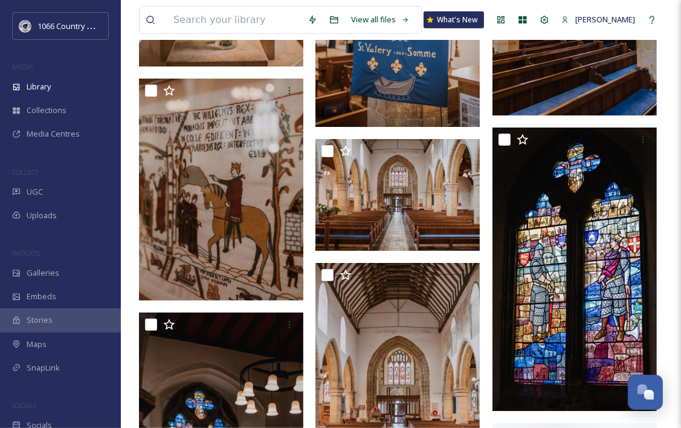
scroll to position [3908, 0]
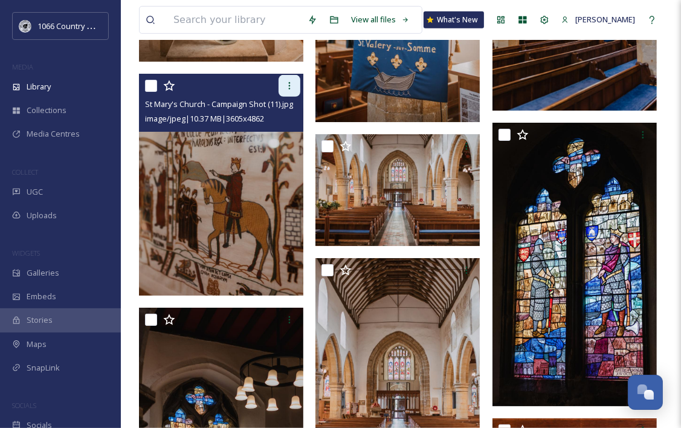
click at [292, 89] on icon at bounding box center [290, 86] width 10 height 10
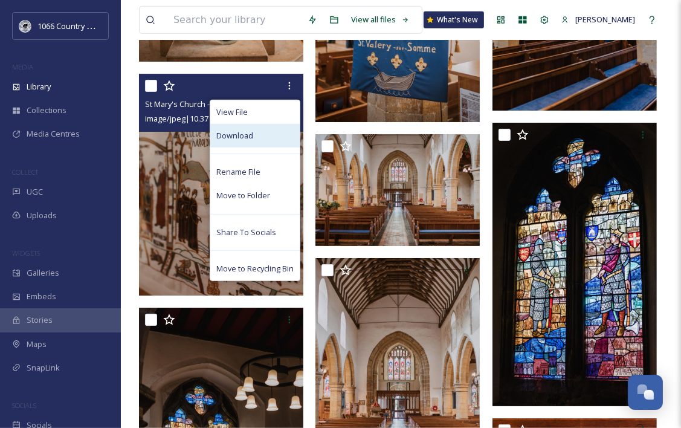
click at [278, 135] on div "Download" at bounding box center [254, 136] width 89 height 24
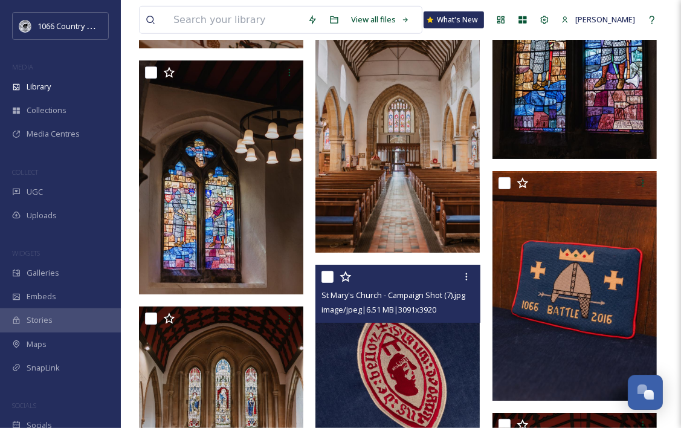
scroll to position [3913, 0]
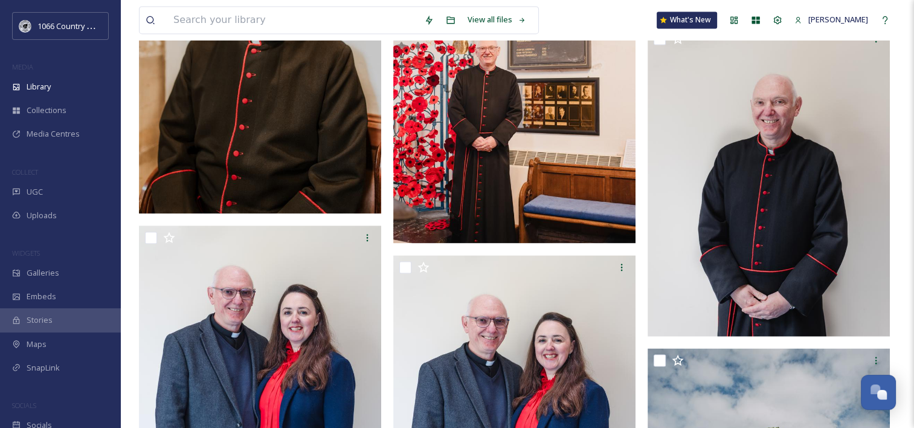
drag, startPoint x: 392, startPoint y: 196, endPoint x: 396, endPoint y: 11, distance: 185.6
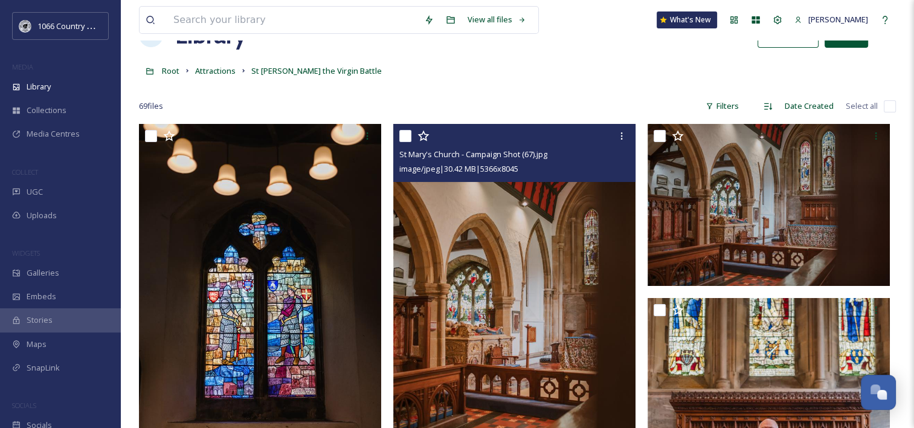
scroll to position [102, 0]
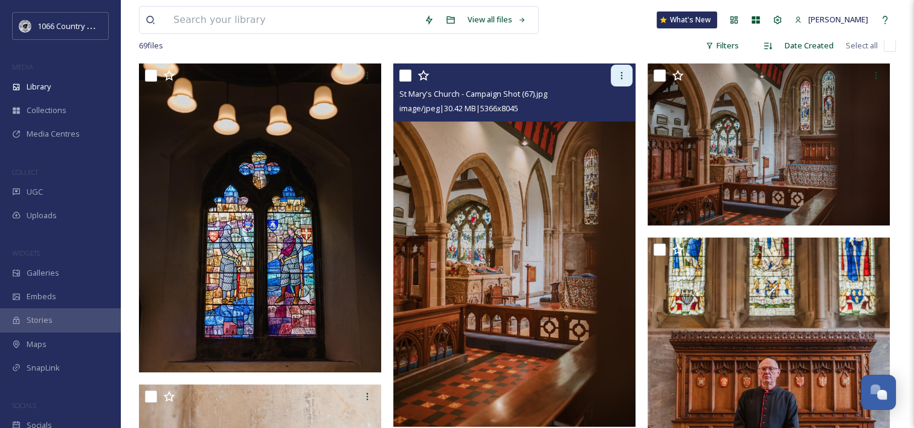
click at [619, 71] on icon at bounding box center [622, 76] width 10 height 10
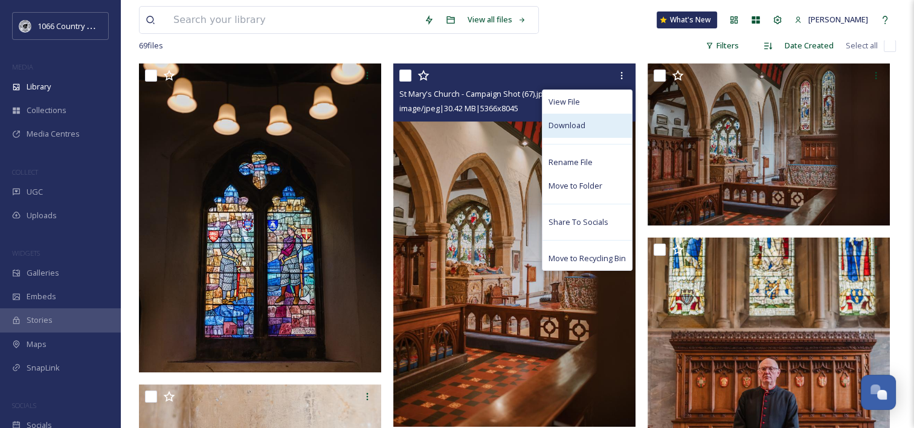
click at [581, 121] on span "Download" at bounding box center [567, 125] width 37 height 11
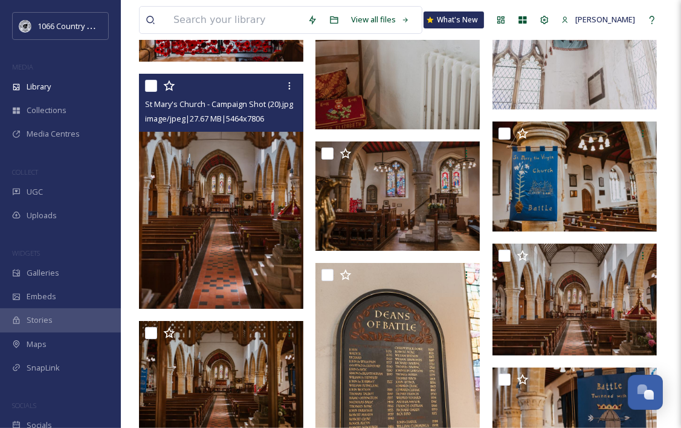
scroll to position [3350, 0]
